Goal: Task Accomplishment & Management: Complete application form

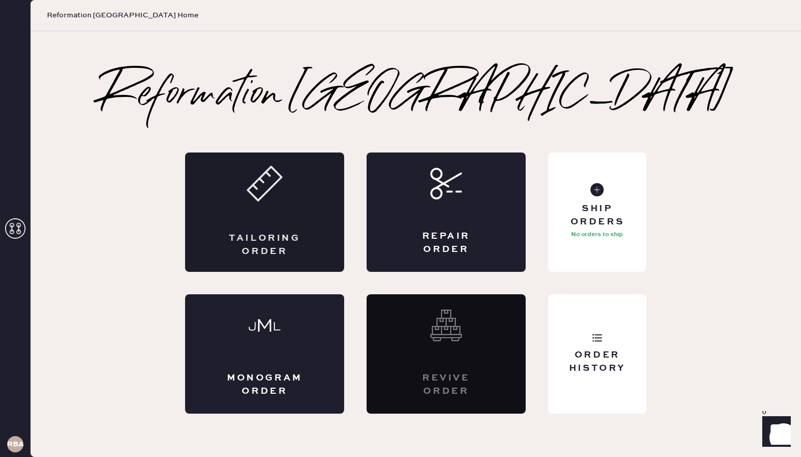
click at [272, 197] on icon at bounding box center [265, 184] width 36 height 36
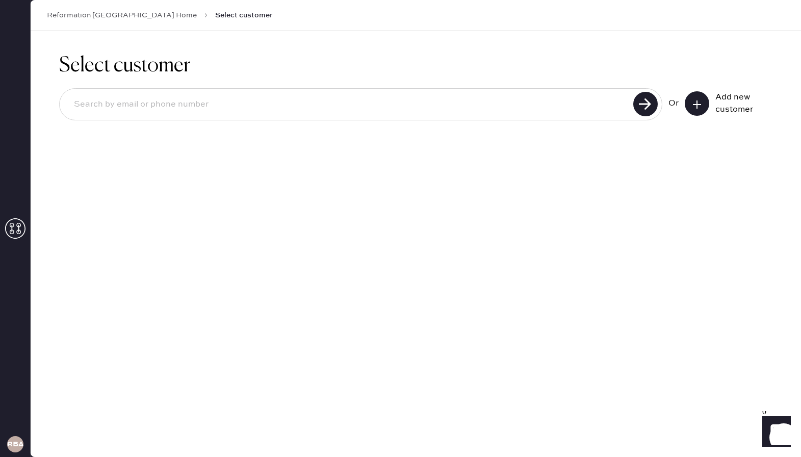
click at [171, 108] on input at bounding box center [348, 104] width 565 height 23
click at [696, 105] on icon at bounding box center [697, 104] width 10 height 10
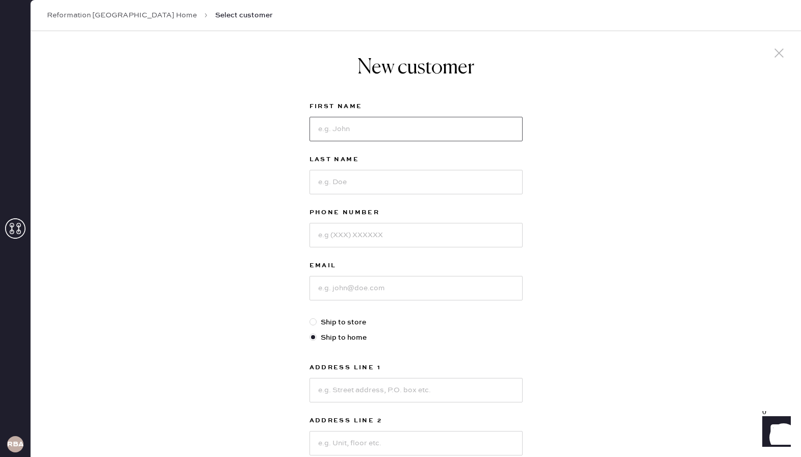
click at [352, 128] on input at bounding box center [416, 129] width 213 height 24
type input "[PERSON_NAME]"
click at [345, 195] on div "Last Name" at bounding box center [416, 180] width 213 height 53
click at [340, 182] on input at bounding box center [416, 182] width 213 height 24
type input "[PERSON_NAME]"
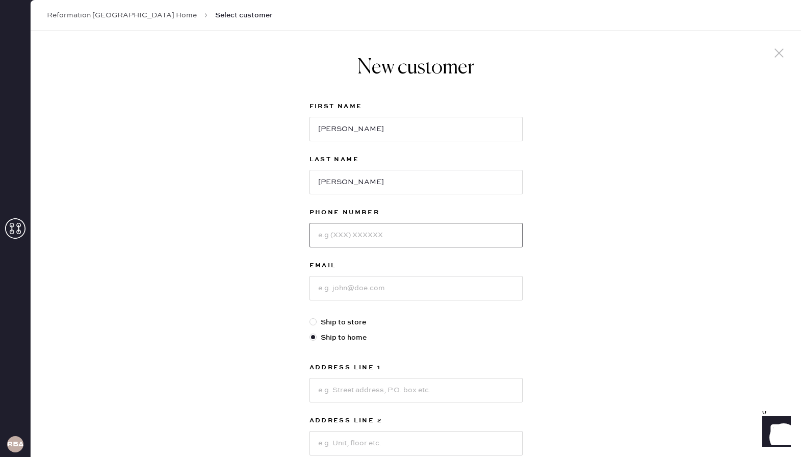
click at [370, 241] on input at bounding box center [416, 235] width 213 height 24
type input "5412558206"
click at [371, 294] on input at bounding box center [416, 288] width 213 height 24
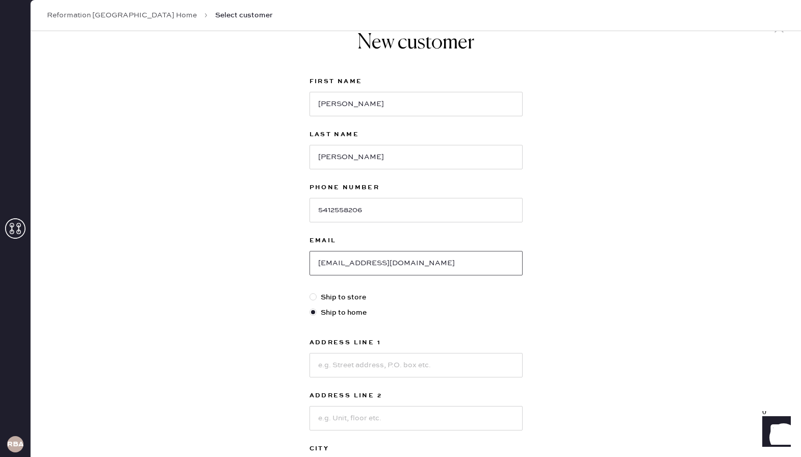
type input "[EMAIL_ADDRESS][DOMAIN_NAME]"
click at [339, 306] on div "First Name [PERSON_NAME] Last Name [PERSON_NAME] Phone Number [PHONE_NUMBER] Em…" at bounding box center [416, 324] width 213 height 498
click at [333, 301] on label "Ship to store" at bounding box center [416, 297] width 213 height 11
click at [310, 292] on input "Ship to store" at bounding box center [310, 292] width 1 height 1
radio input "true"
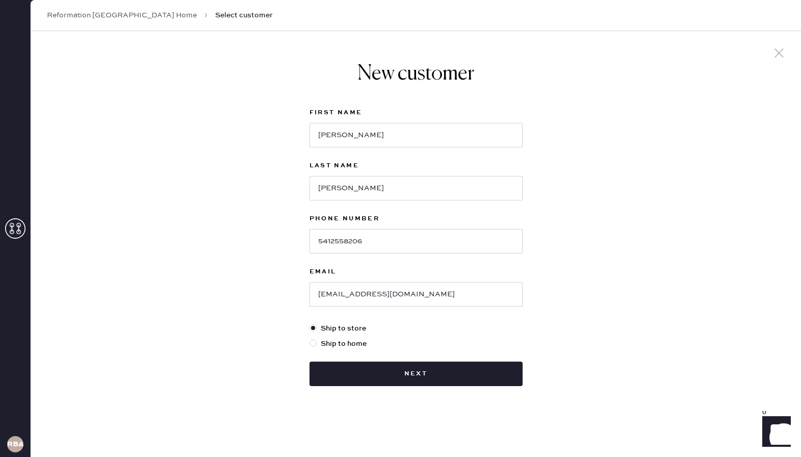
scroll to position [0, 0]
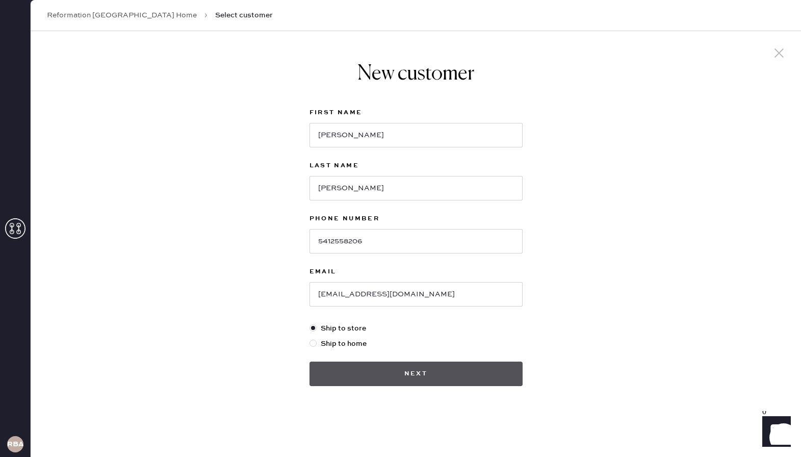
click at [412, 372] on button "Next" at bounding box center [416, 374] width 213 height 24
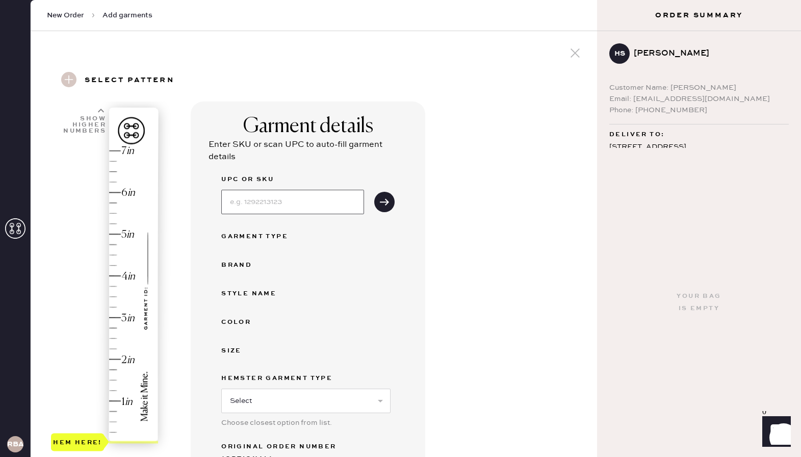
click at [257, 205] on input at bounding box center [292, 202] width 143 height 24
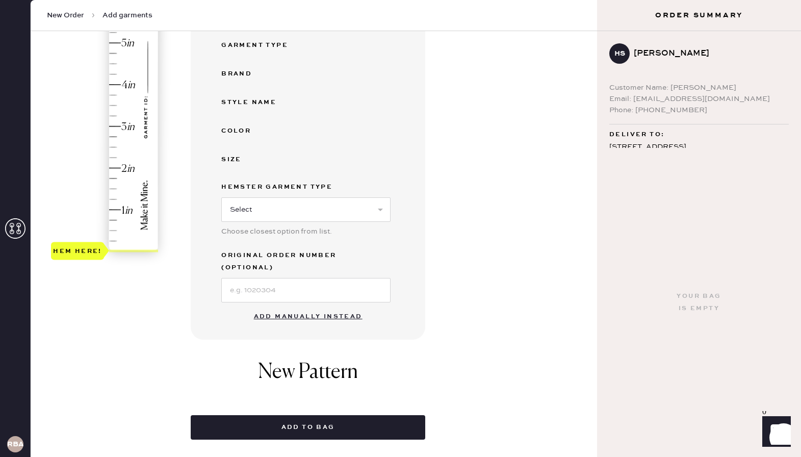
scroll to position [311, 0]
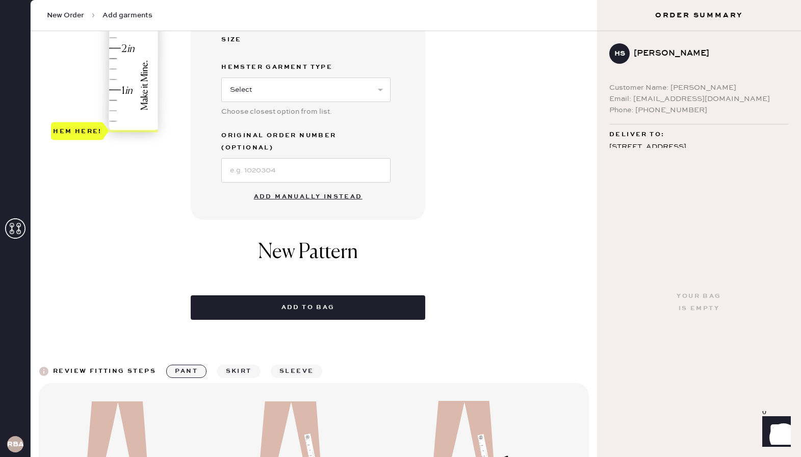
click at [377, 255] on div "New Pattern" at bounding box center [308, 257] width 235 height 55
click at [301, 187] on button "Add manually instead" at bounding box center [308, 197] width 121 height 20
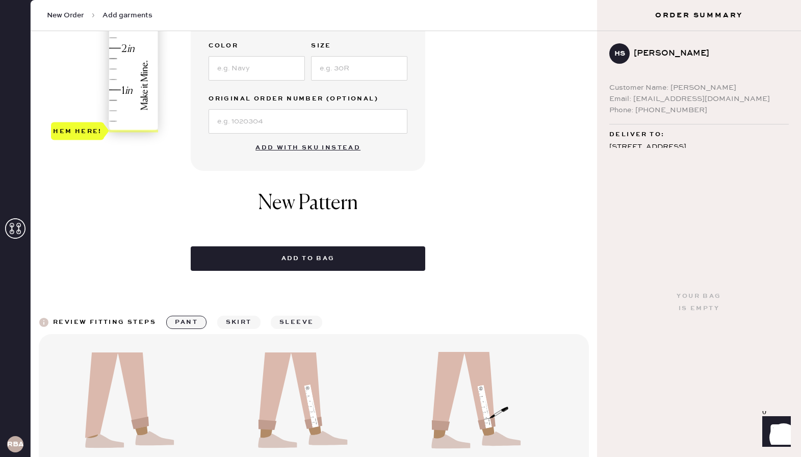
scroll to position [0, 0]
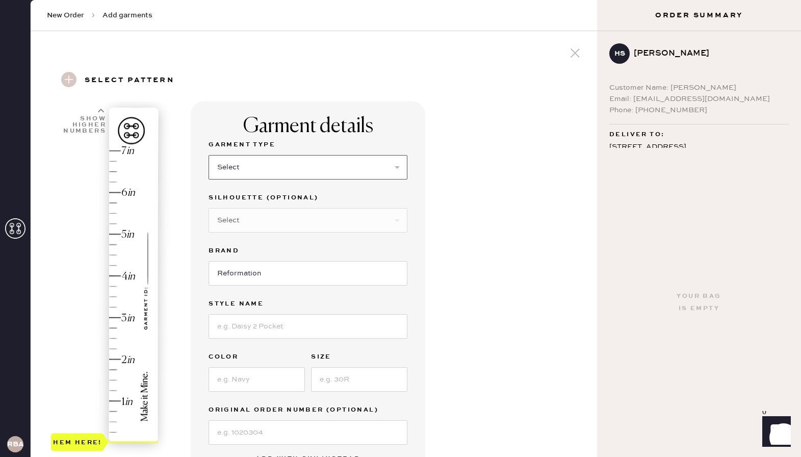
click at [264, 168] on select "Select Basic Skirt Jeans Leggings Pants Shorts Basic Sleeved Dress Basic Sleeve…" at bounding box center [308, 167] width 199 height 24
select select "8"
click at [209, 155] on select "Select Basic Skirt Jeans Leggings Pants Shorts Basic Sleeved Dress Basic Sleeve…" at bounding box center [308, 167] width 199 height 24
click at [247, 218] on select "Select Maxi Dress Midi Dress Mini Dress Other" at bounding box center [308, 220] width 199 height 24
select select "27"
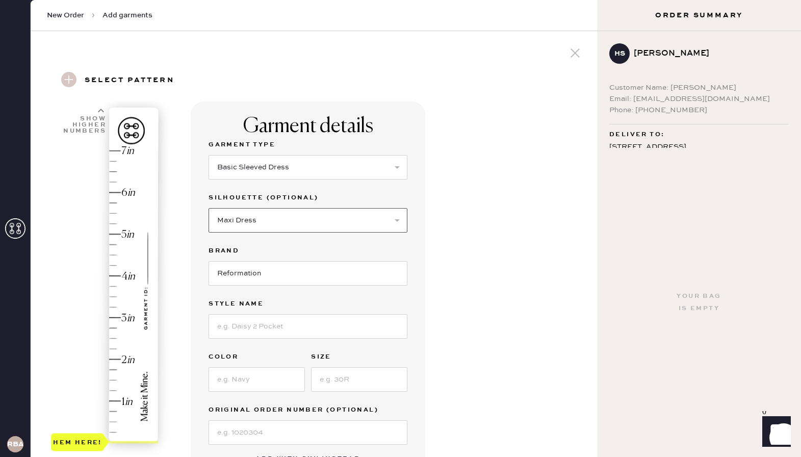
click at [209, 208] on select "Select Maxi Dress Midi Dress Mini Dress Other" at bounding box center [308, 220] width 199 height 24
click at [232, 330] on input at bounding box center [308, 326] width 199 height 24
type input "Camella Dress"
click at [238, 380] on input at bounding box center [257, 379] width 96 height 24
type input "Mahogany"
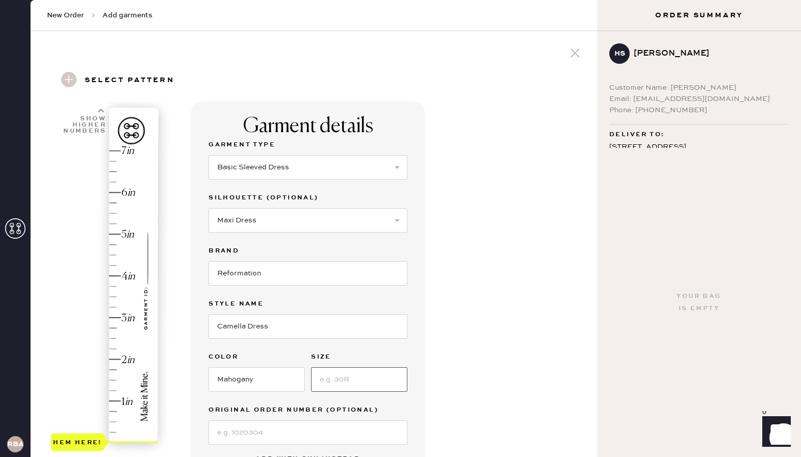
click at [336, 384] on input at bounding box center [359, 379] width 96 height 24
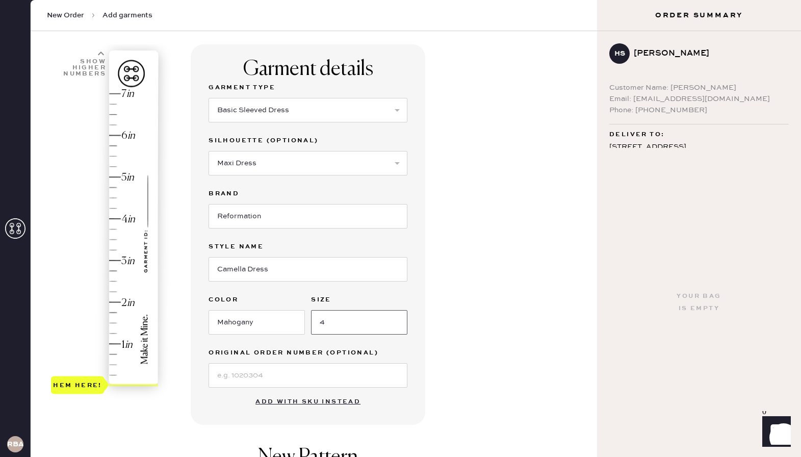
type input "4"
click at [544, 289] on div "Garment details Garment Type Select Basic Skirt Jeans Leggings Pants Shorts Bas…" at bounding box center [390, 348] width 398 height 608
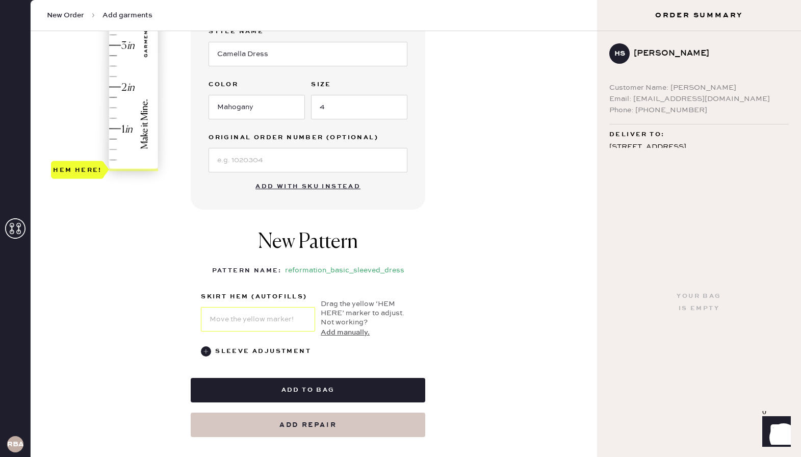
scroll to position [278, 0]
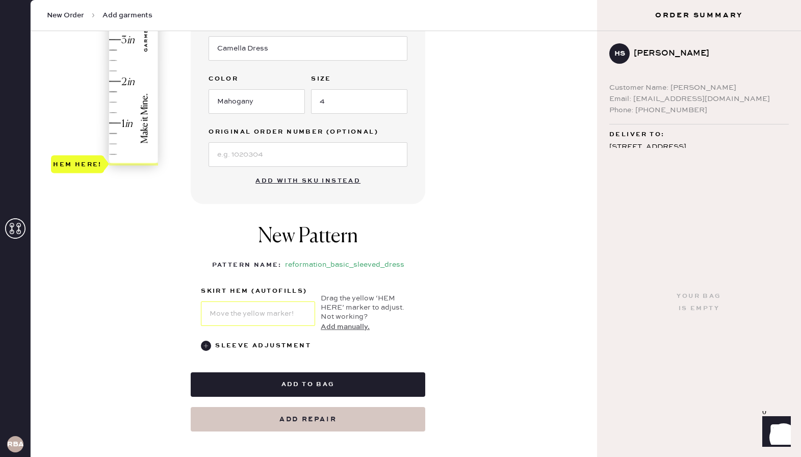
type input "0.5"
click at [113, 144] on div "Hem here!" at bounding box center [105, 18] width 109 height 301
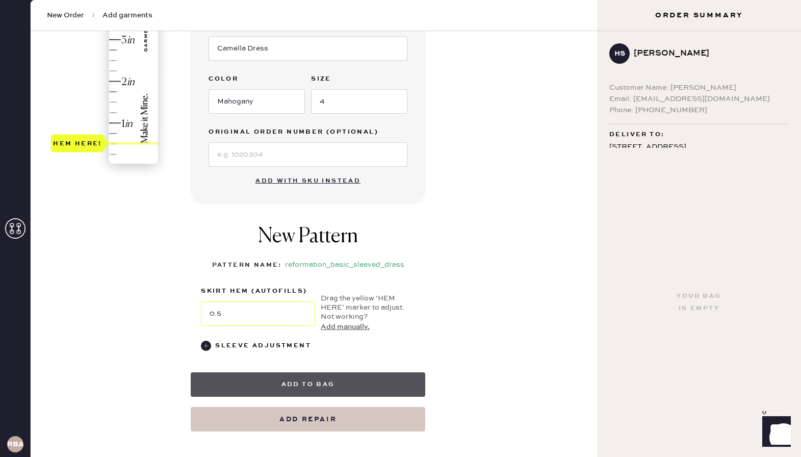
click at [312, 384] on button "Add to bag" at bounding box center [308, 384] width 235 height 24
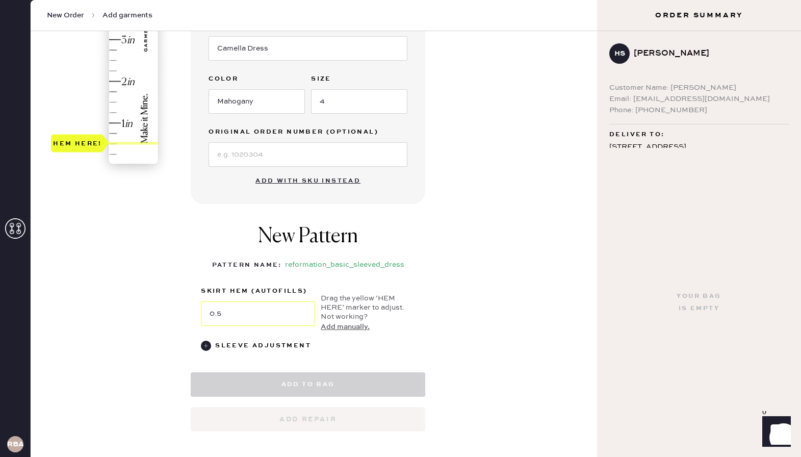
select select "8"
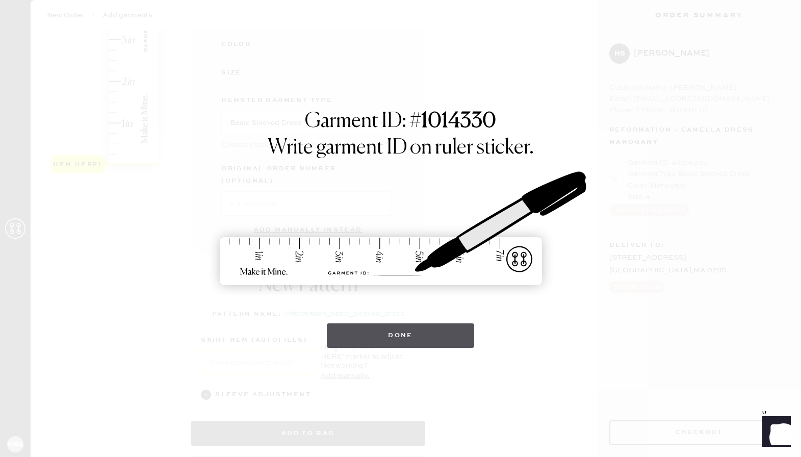
click at [413, 339] on button "Done" at bounding box center [400, 335] width 147 height 24
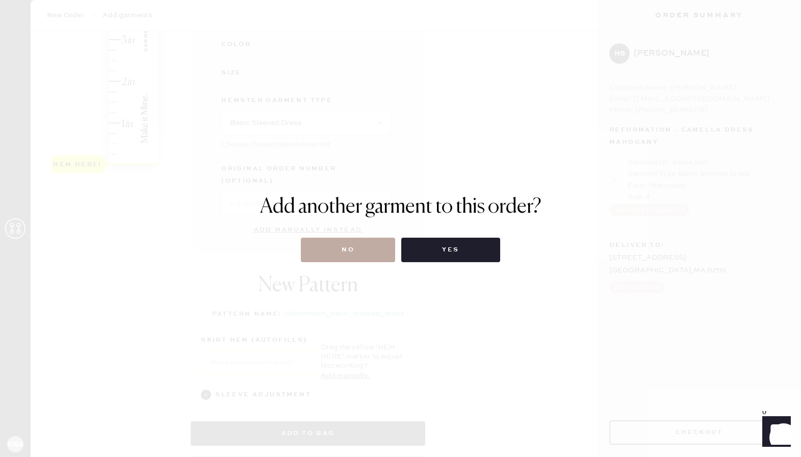
click at [366, 256] on button "No" at bounding box center [348, 250] width 94 height 24
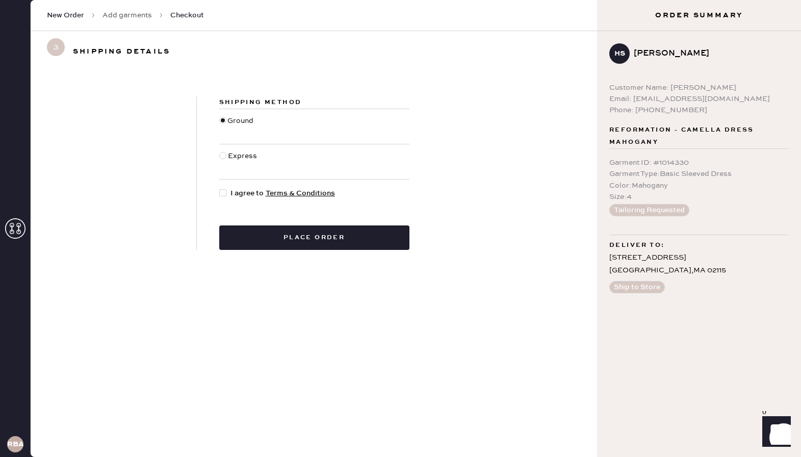
click at [223, 194] on div at bounding box center [222, 192] width 7 height 7
click at [220, 188] on input "I agree to Terms & Conditions" at bounding box center [219, 188] width 1 height 1
checkbox input "true"
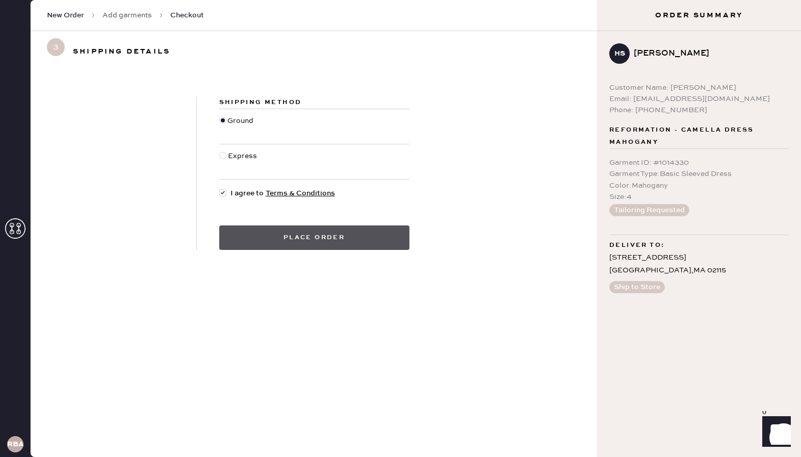
click at [332, 238] on button "Place order" at bounding box center [314, 237] width 190 height 24
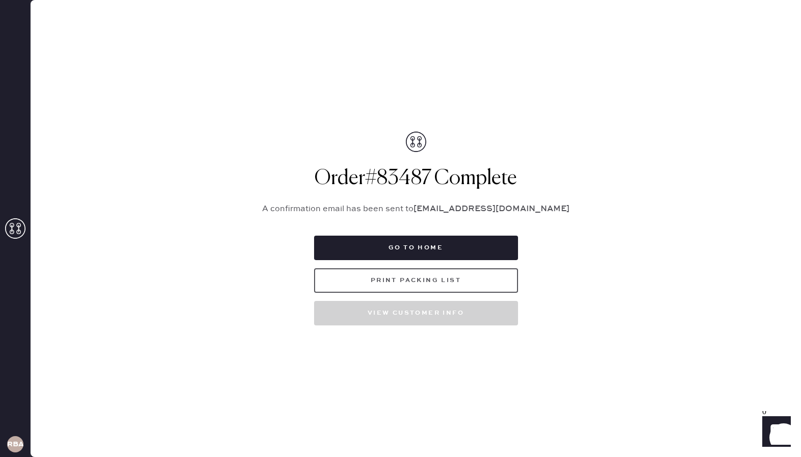
click at [376, 285] on button "Print Packing List" at bounding box center [416, 280] width 204 height 24
click at [433, 277] on button "Print Packing List" at bounding box center [416, 280] width 204 height 24
